Goal: Task Accomplishment & Management: Manage account settings

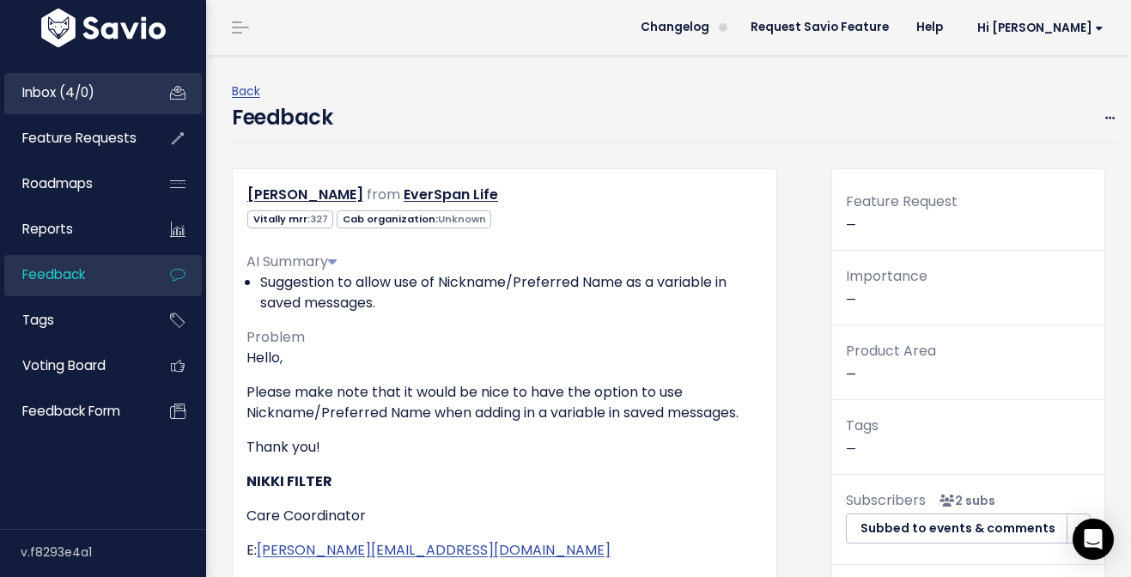
click at [123, 87] on link "Inbox (4/0)" at bounding box center [73, 92] width 138 height 39
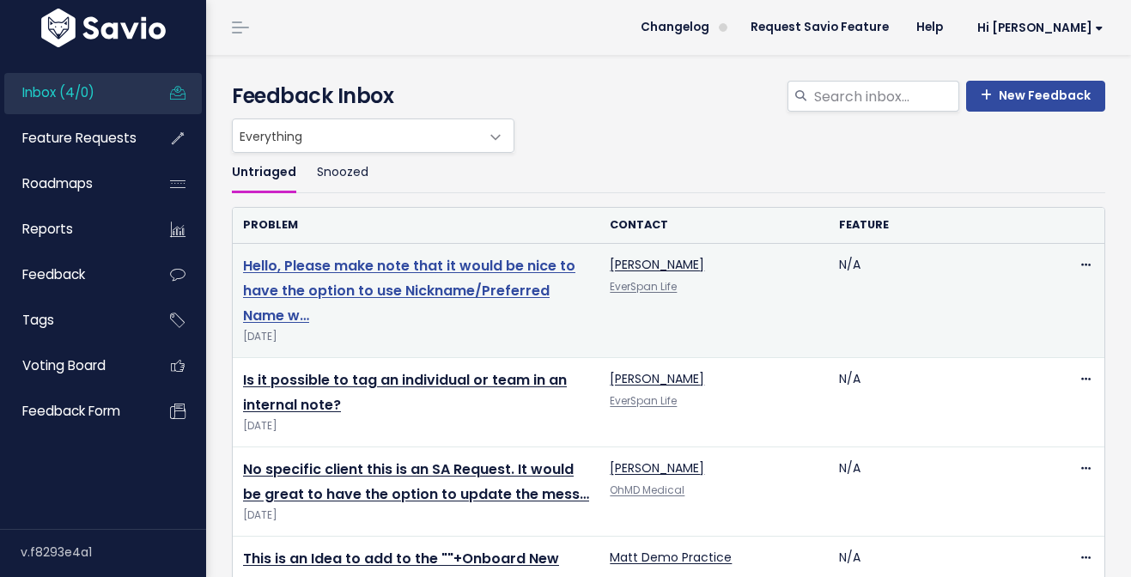
click at [501, 291] on link "Hello, Please make note that it would be nice to have the option to use Nicknam…" at bounding box center [409, 291] width 332 height 70
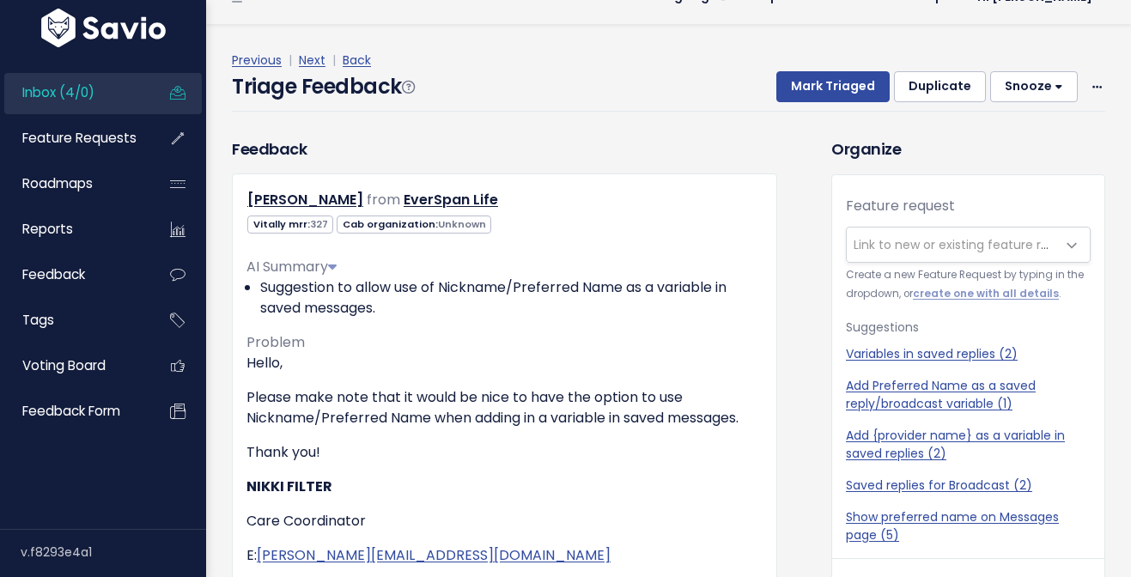
scroll to position [32, 0]
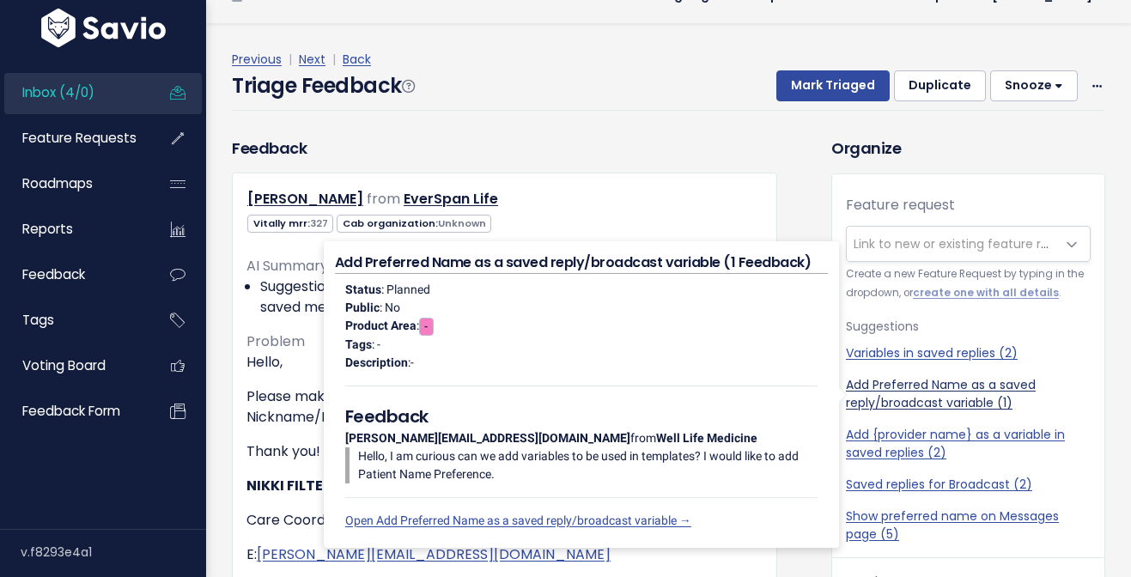
click at [947, 390] on link "Add Preferred Name as a saved reply/broadcast variable (1)" at bounding box center [968, 394] width 245 height 36
select select "60843"
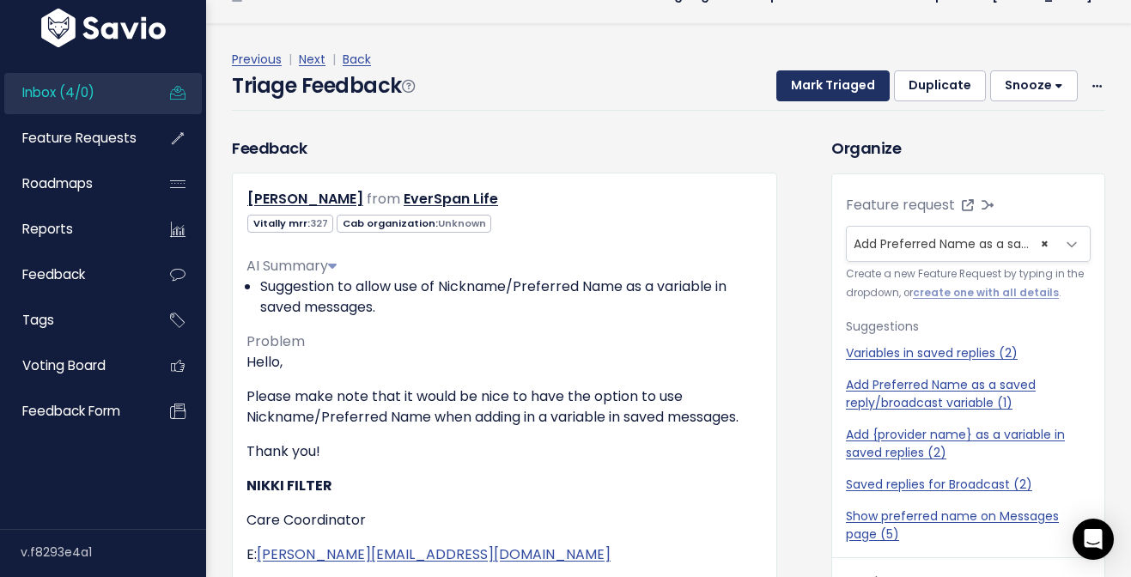
click at [833, 83] on button "Mark Triaged" at bounding box center [832, 85] width 113 height 31
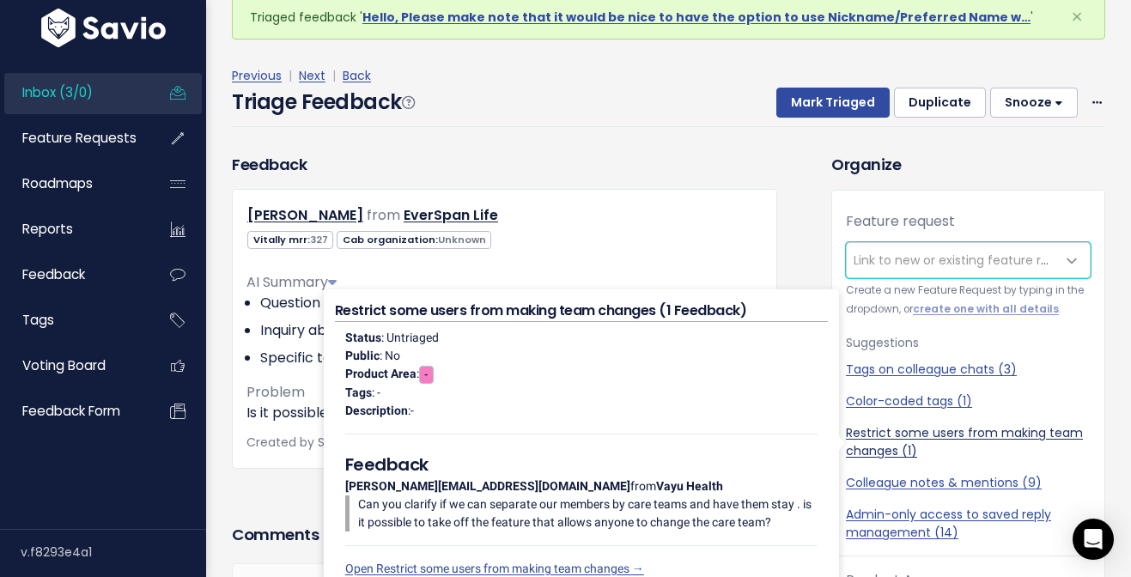
scroll to position [33, 0]
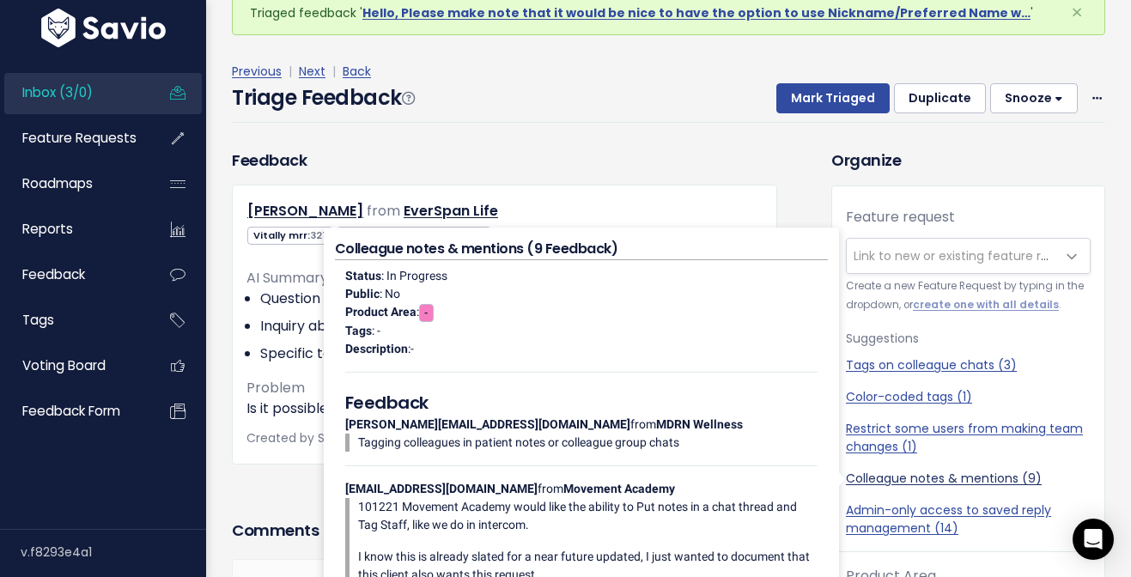
click at [906, 480] on link "Colleague notes & mentions (9)" at bounding box center [968, 479] width 245 height 18
select select "56351"
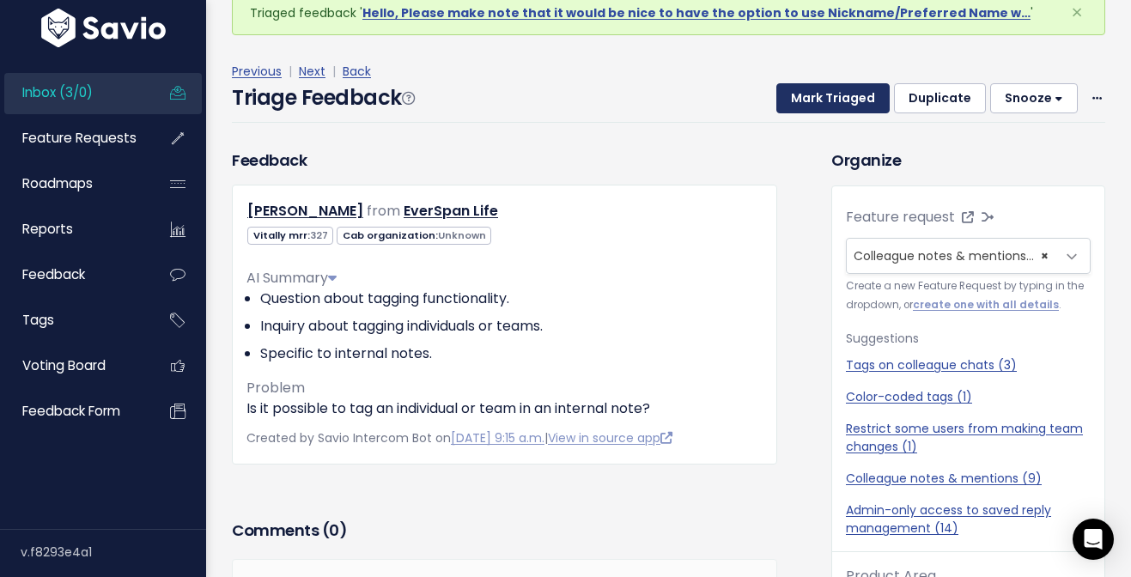
click at [827, 98] on button "Mark Triaged" at bounding box center [832, 98] width 113 height 31
